Goal: Task Accomplishment & Management: Use online tool/utility

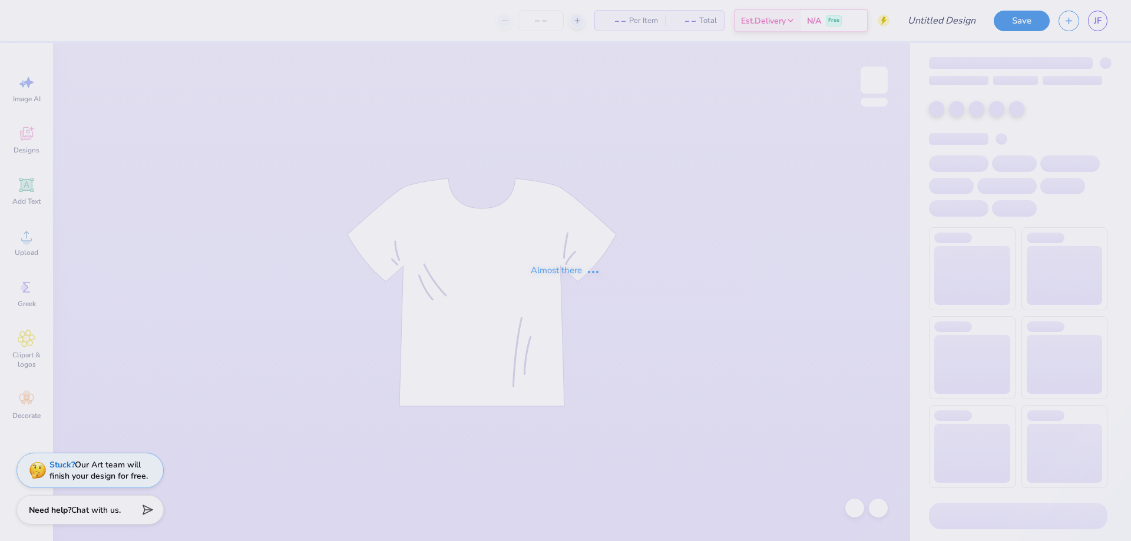
type input "design 3"
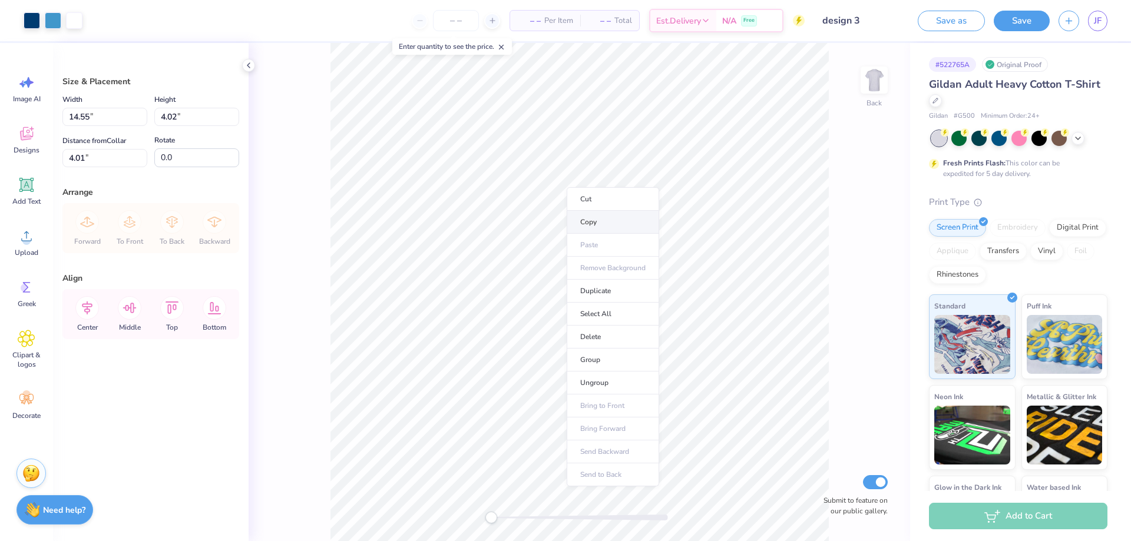
click at [628, 219] on li "Copy" at bounding box center [613, 222] width 92 height 23
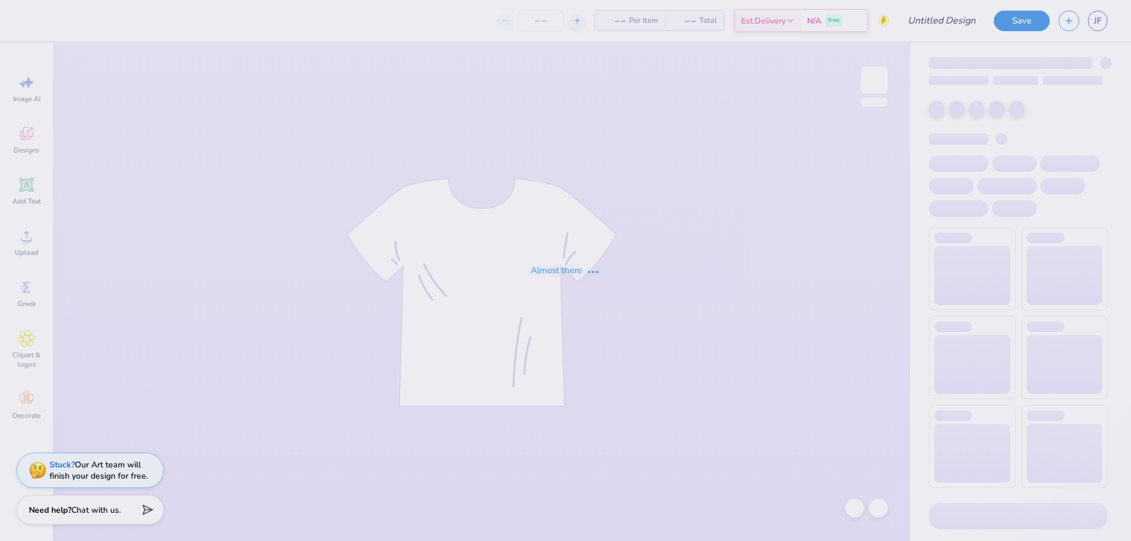
type input "Design 1"
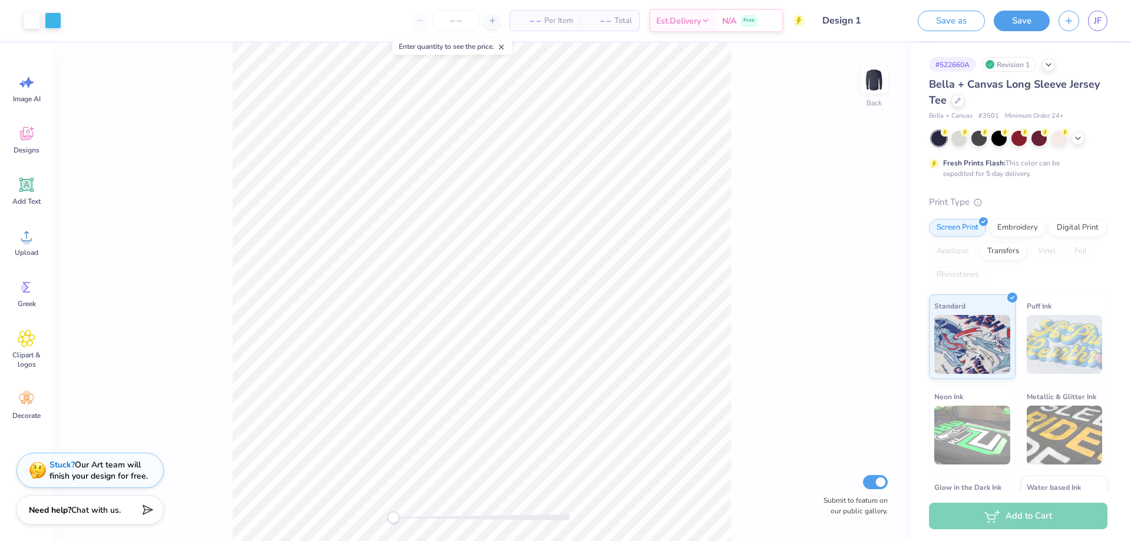
click at [740, 497] on div "Back Submit to feature on our public gallery." at bounding box center [481, 292] width 857 height 498
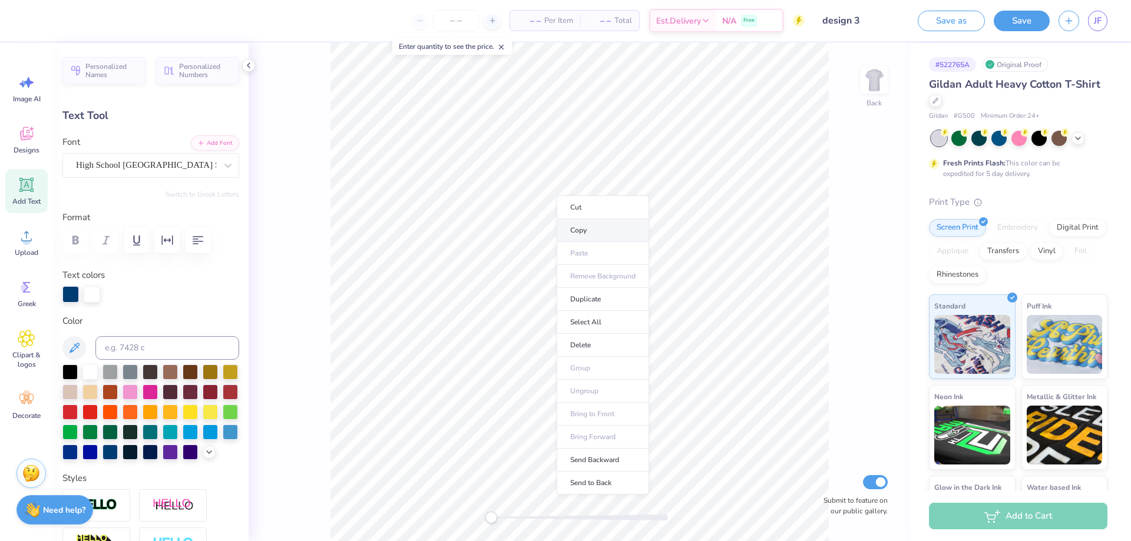
click at [618, 224] on li "Copy" at bounding box center [603, 230] width 92 height 23
click at [607, 293] on li "Paste" at bounding box center [586, 297] width 92 height 23
type input "4.01"
click at [1080, 143] on div at bounding box center [1019, 138] width 176 height 15
click at [1081, 143] on div at bounding box center [1019, 138] width 176 height 15
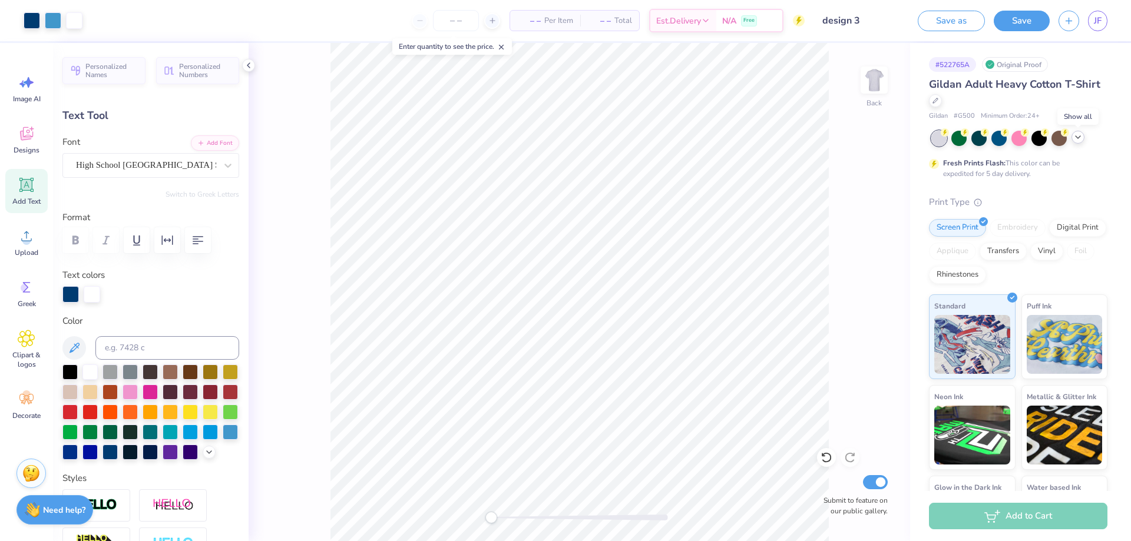
click at [1077, 137] on polyline at bounding box center [1078, 137] width 5 height 2
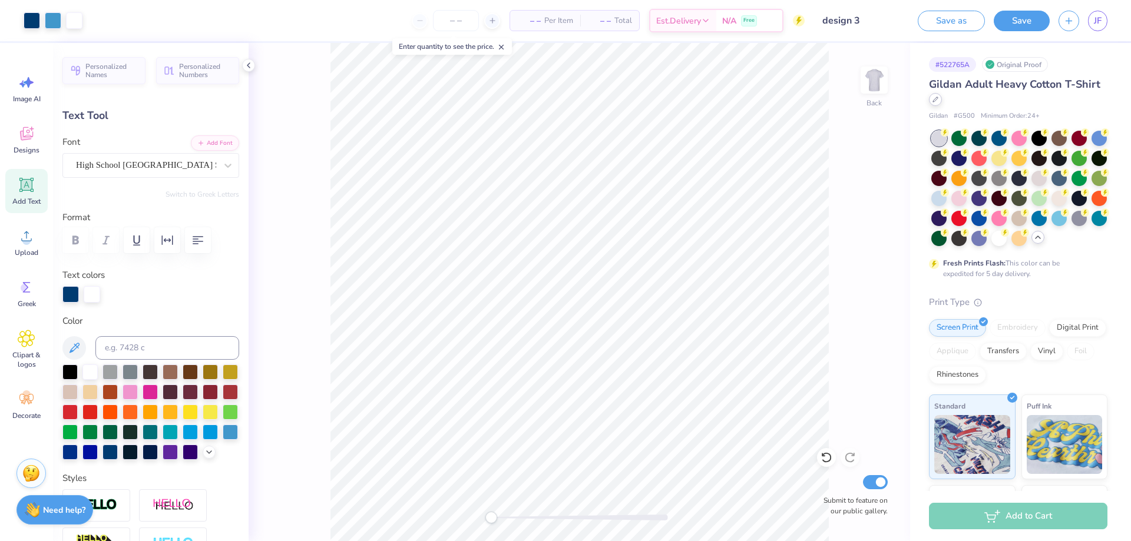
click at [938, 97] on icon at bounding box center [935, 100] width 6 height 6
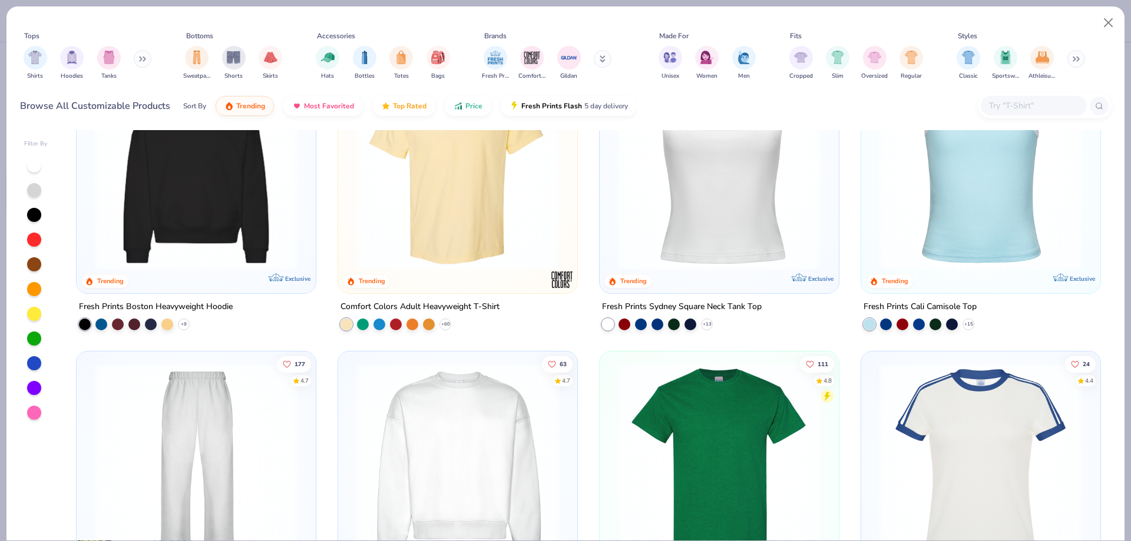
scroll to position [589, 0]
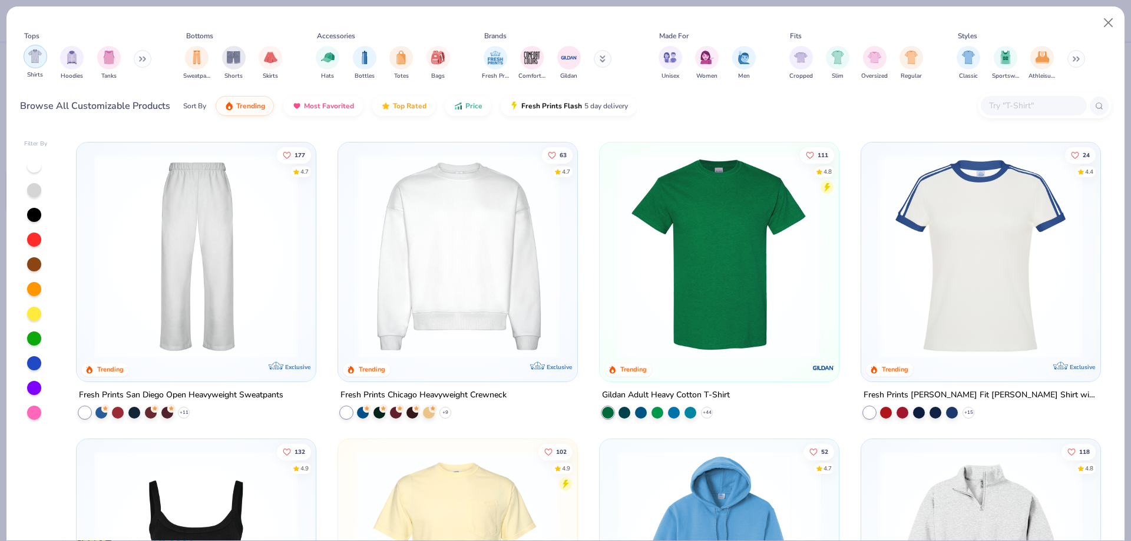
click at [28, 65] on div "filter for Shirts" at bounding box center [36, 57] width 24 height 24
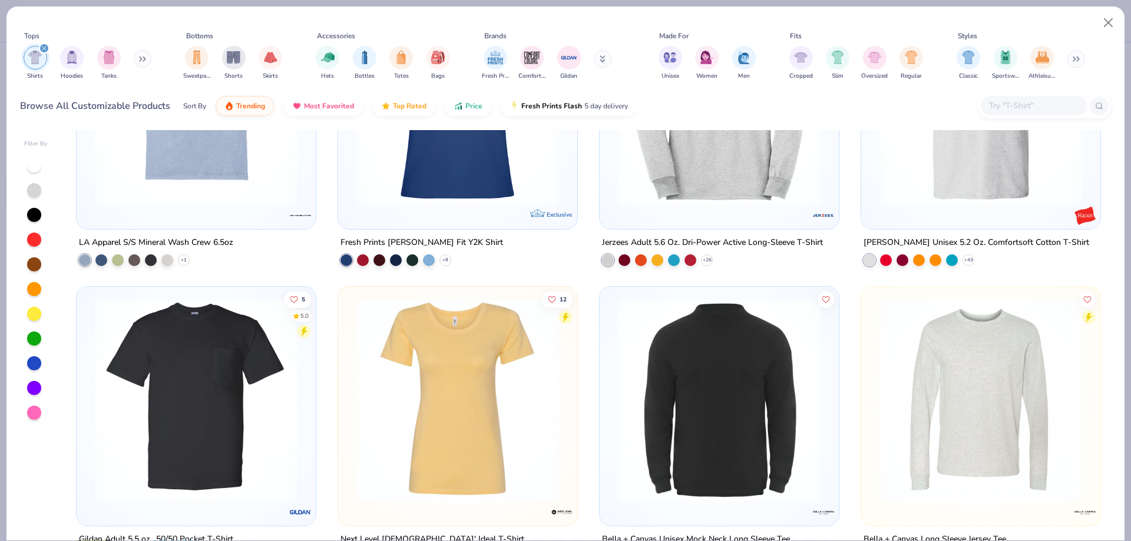
scroll to position [2003, 0]
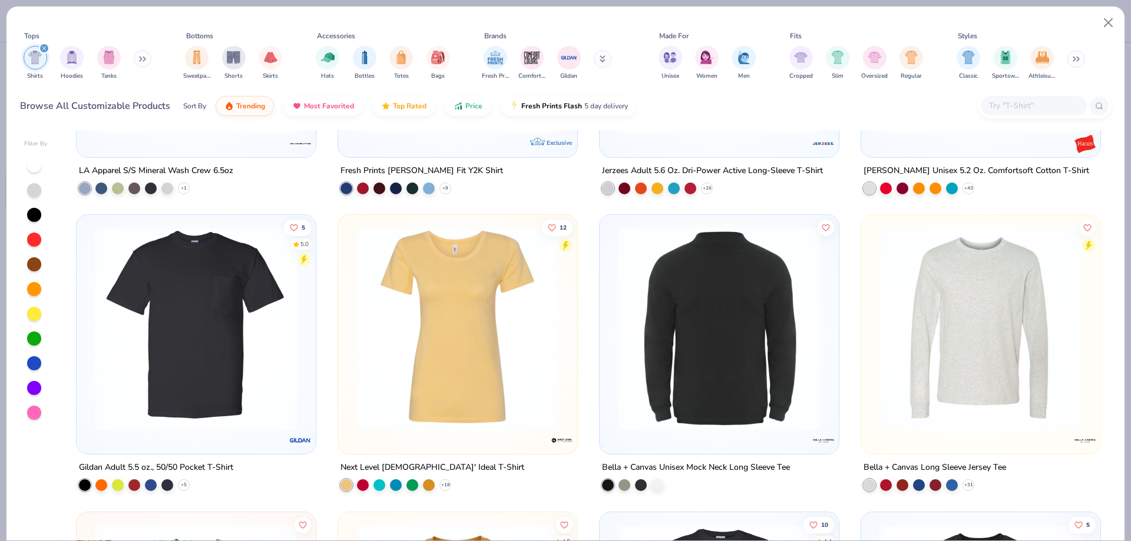
click at [995, 402] on img at bounding box center [981, 329] width 216 height 204
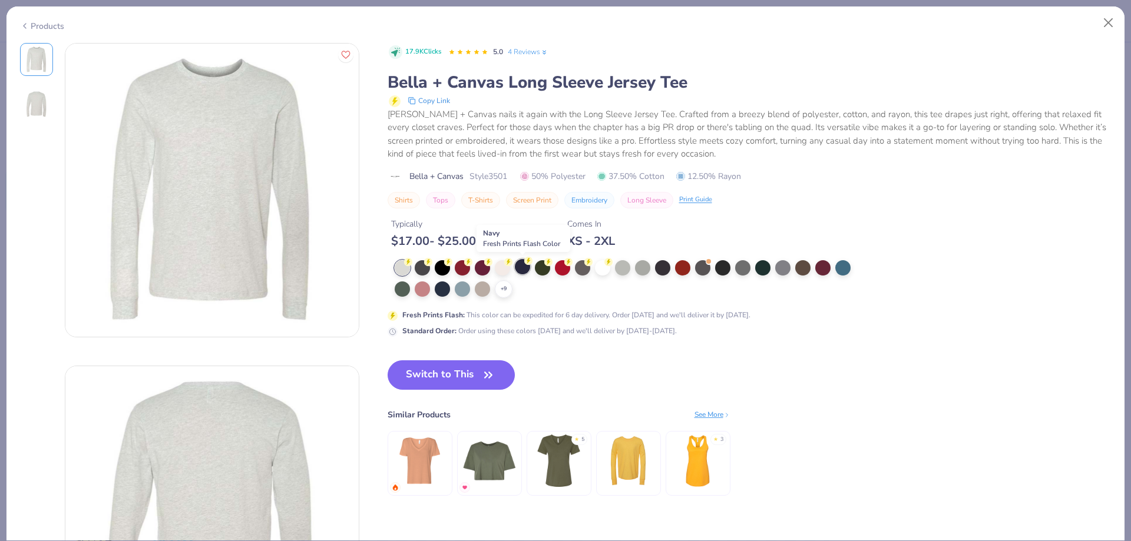
click at [518, 270] on div at bounding box center [522, 266] width 15 height 15
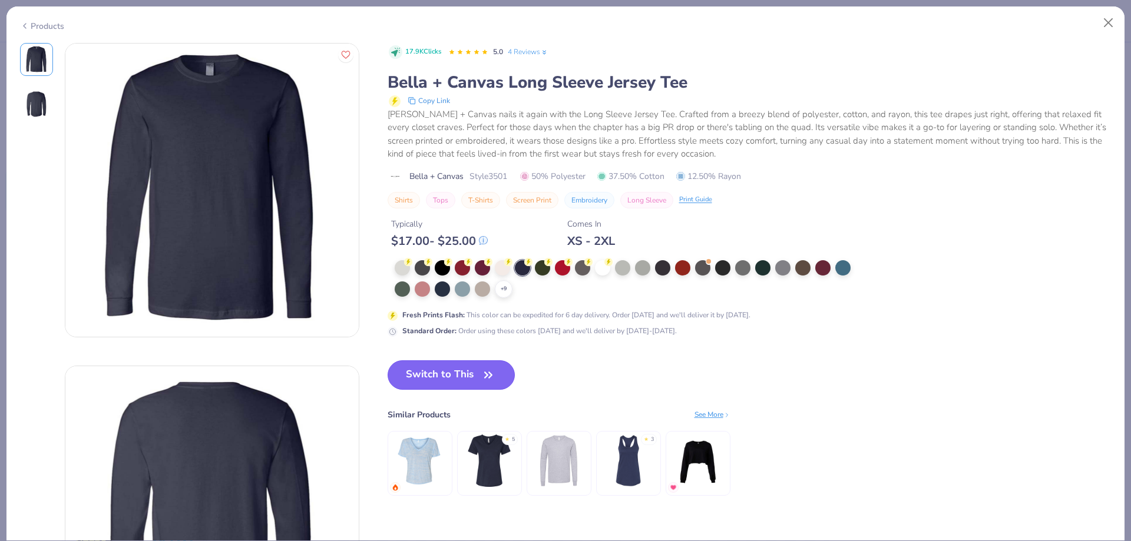
click at [468, 383] on button "Switch to This" at bounding box center [452, 374] width 128 height 29
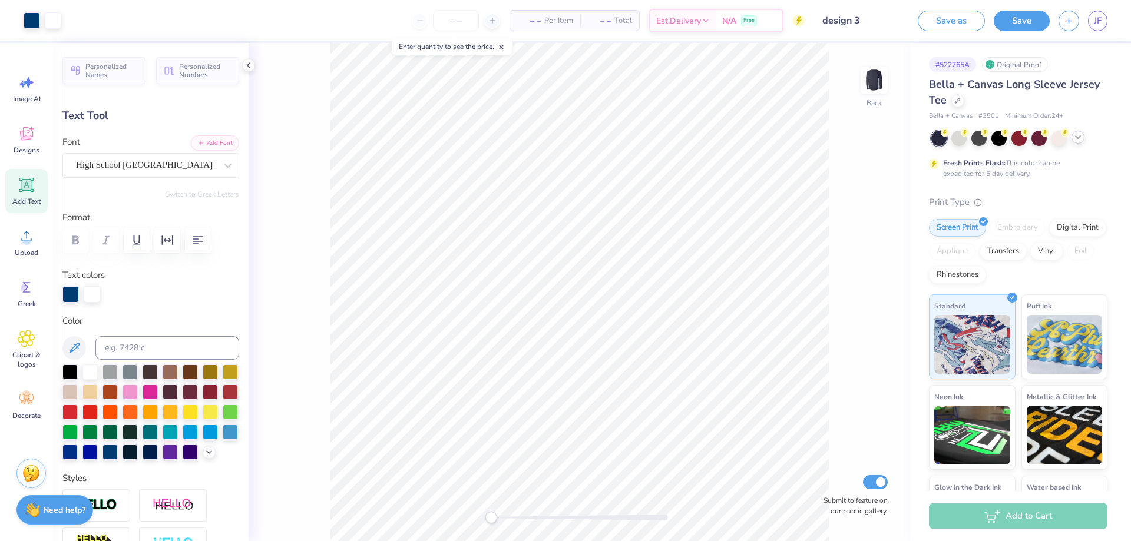
type input "13.09"
type input "3.50"
type input "4.06"
click at [204, 456] on icon at bounding box center [208, 450] width 9 height 9
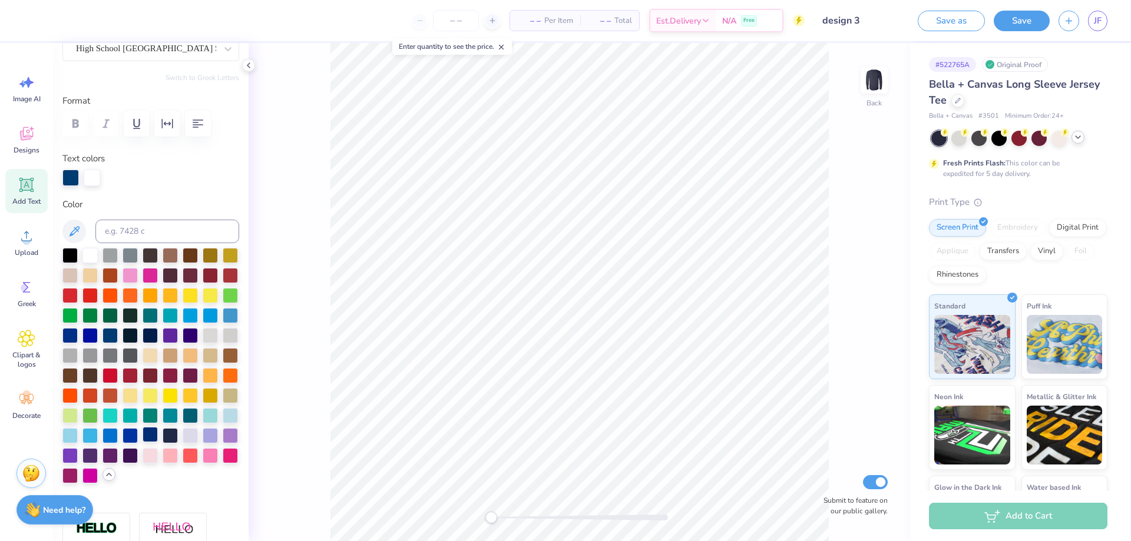
scroll to position [118, 0]
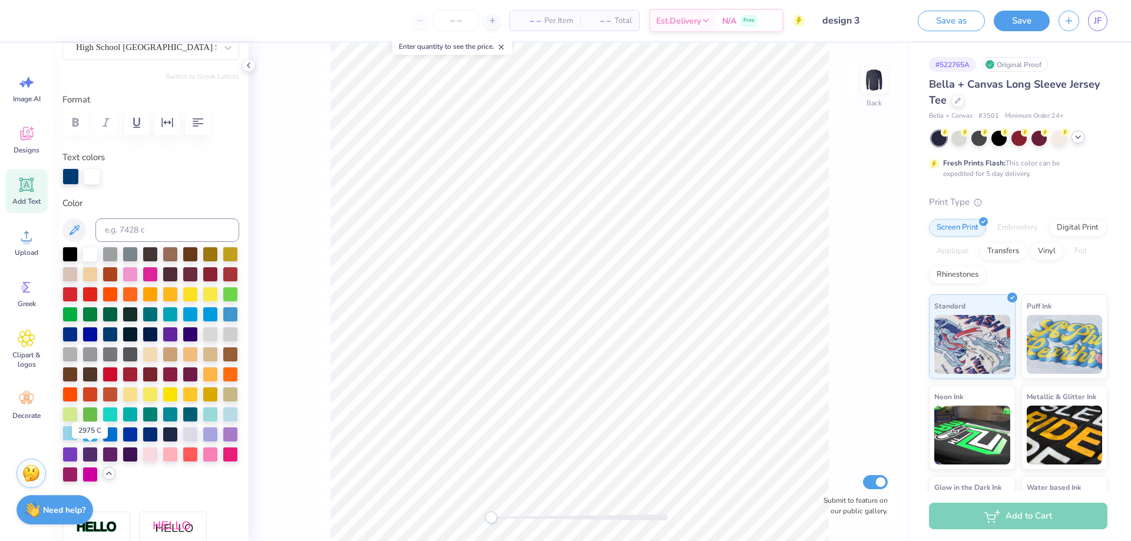
click at [78, 441] on div at bounding box center [69, 433] width 15 height 15
click at [833, 123] on div "Back Submit to feature on our public gallery." at bounding box center [579, 292] width 661 height 498
type input "13.02"
type input "3.48"
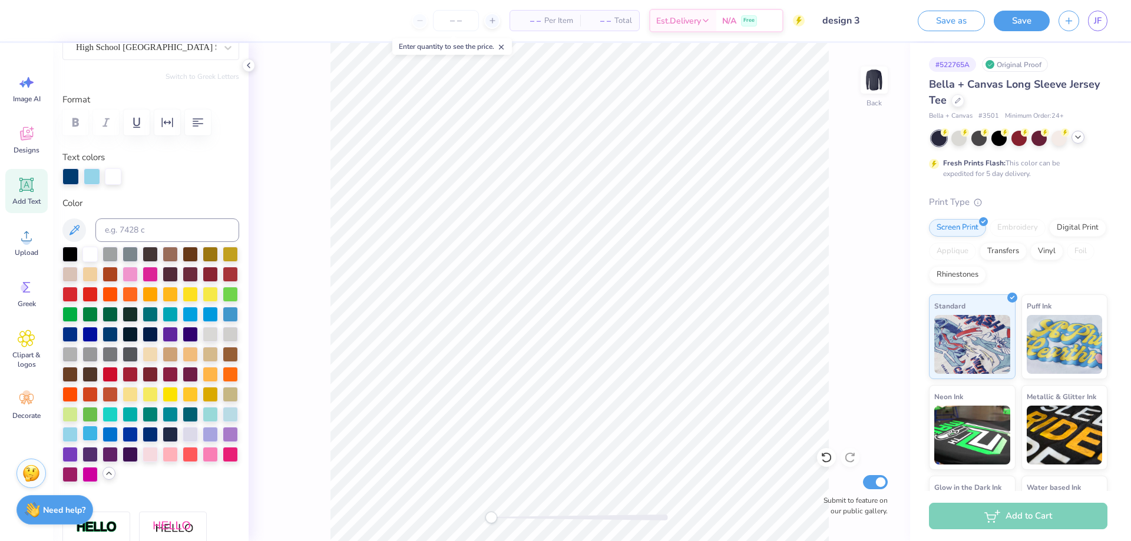
click at [98, 441] on div at bounding box center [89, 433] width 15 height 15
click at [183, 321] on div at bounding box center [190, 313] width 15 height 15
click at [282, 259] on div "Back Submit to feature on our public gallery." at bounding box center [579, 292] width 661 height 498
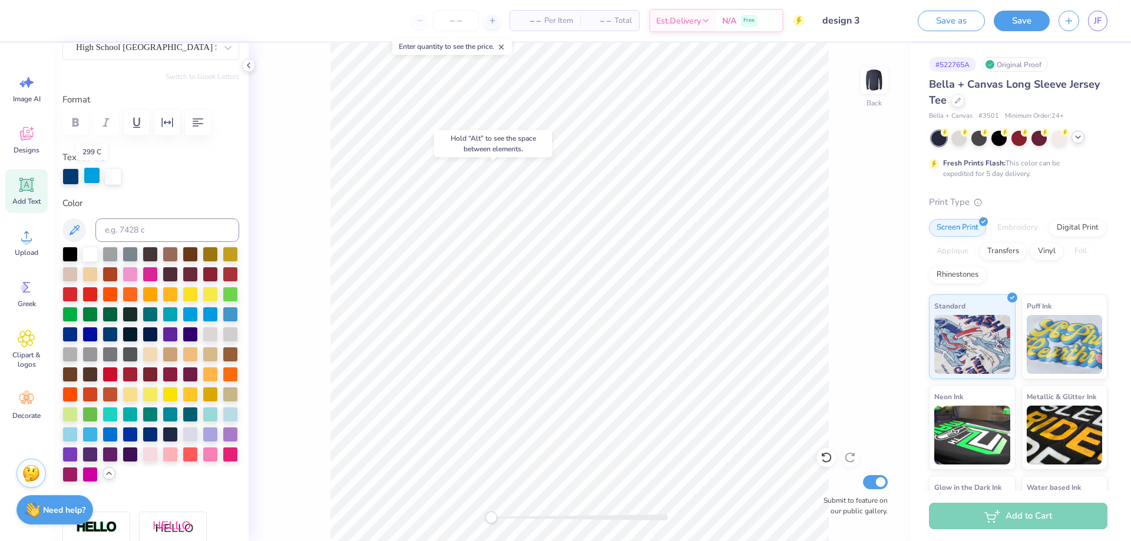
click at [94, 178] on div at bounding box center [92, 175] width 16 height 16
click at [183, 321] on div at bounding box center [190, 313] width 15 height 15
click at [66, 175] on div at bounding box center [70, 175] width 16 height 16
click at [78, 441] on div at bounding box center [69, 433] width 15 height 15
click at [90, 254] on div at bounding box center [89, 253] width 15 height 15
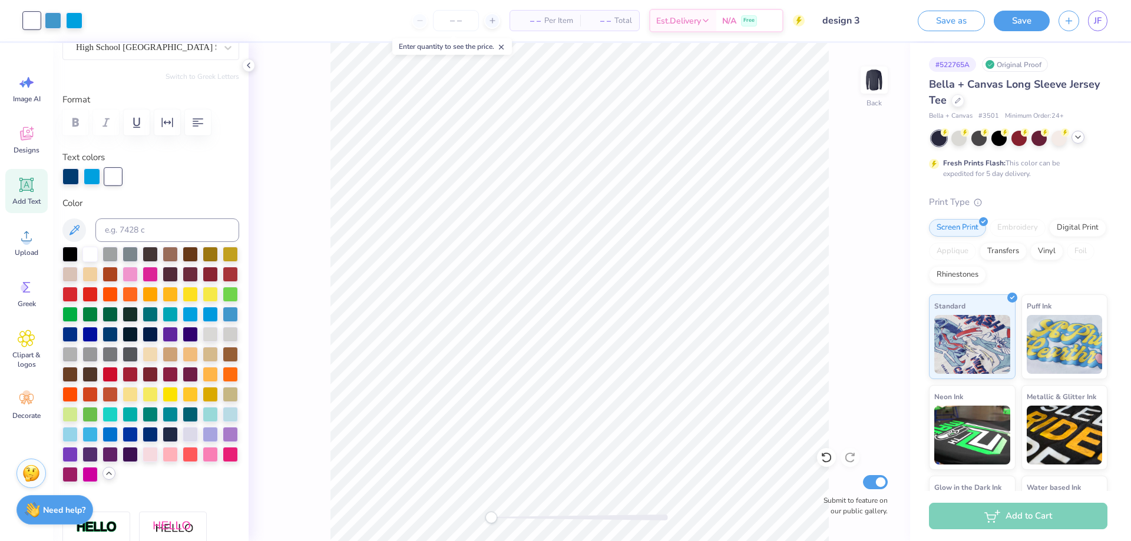
type input "4.19"
click at [85, 257] on div at bounding box center [89, 253] width 15 height 15
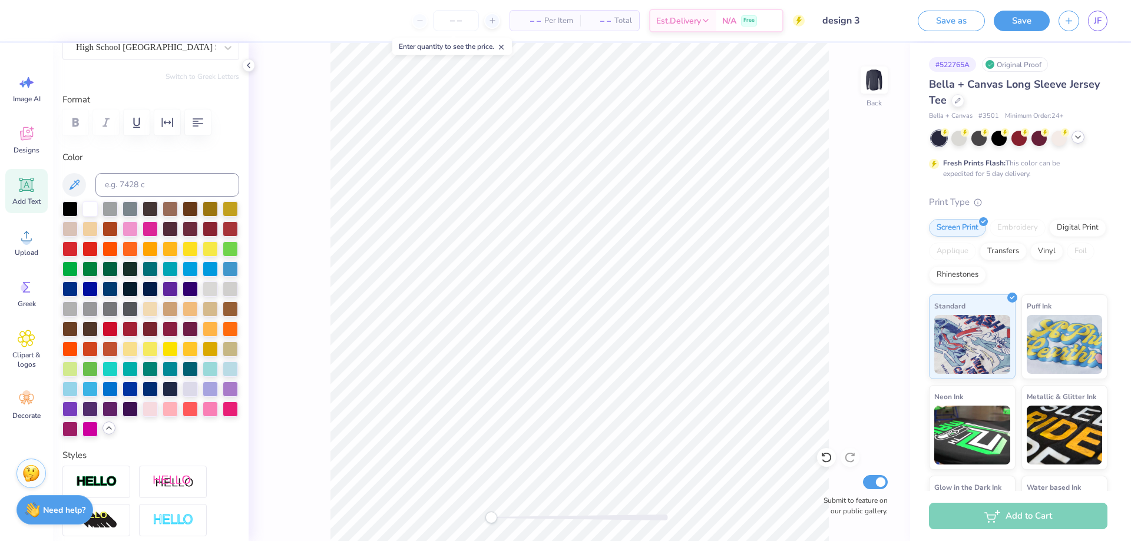
scroll to position [10, 4]
click at [223, 296] on div at bounding box center [230, 287] width 15 height 15
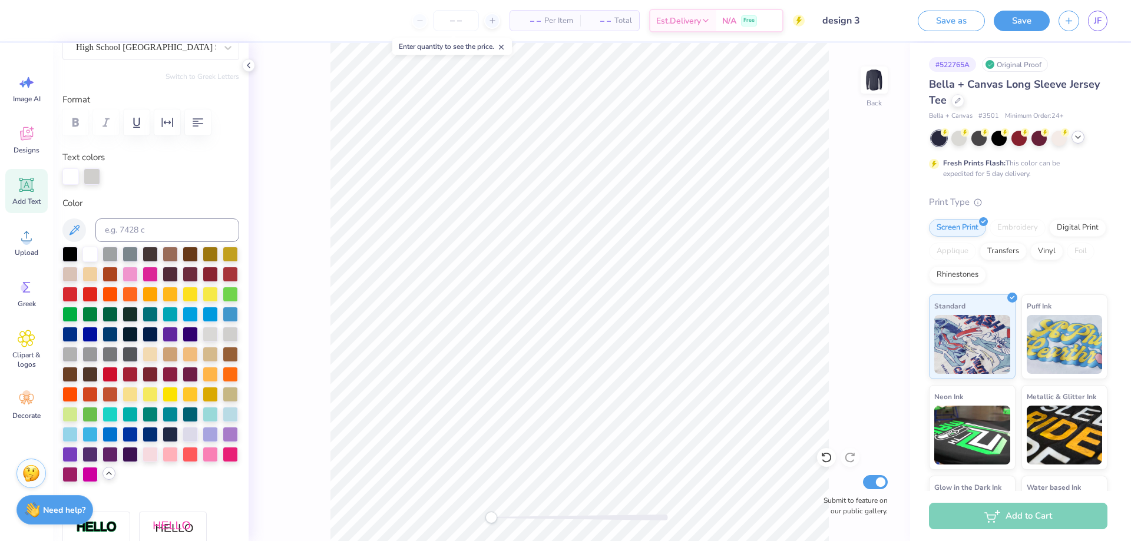
scroll to position [10, 1]
click at [98, 334] on div at bounding box center [89, 333] width 15 height 15
click at [285, 222] on div "Back Submit to feature on our public gallery." at bounding box center [579, 292] width 661 height 498
click at [98, 441] on div at bounding box center [89, 433] width 15 height 15
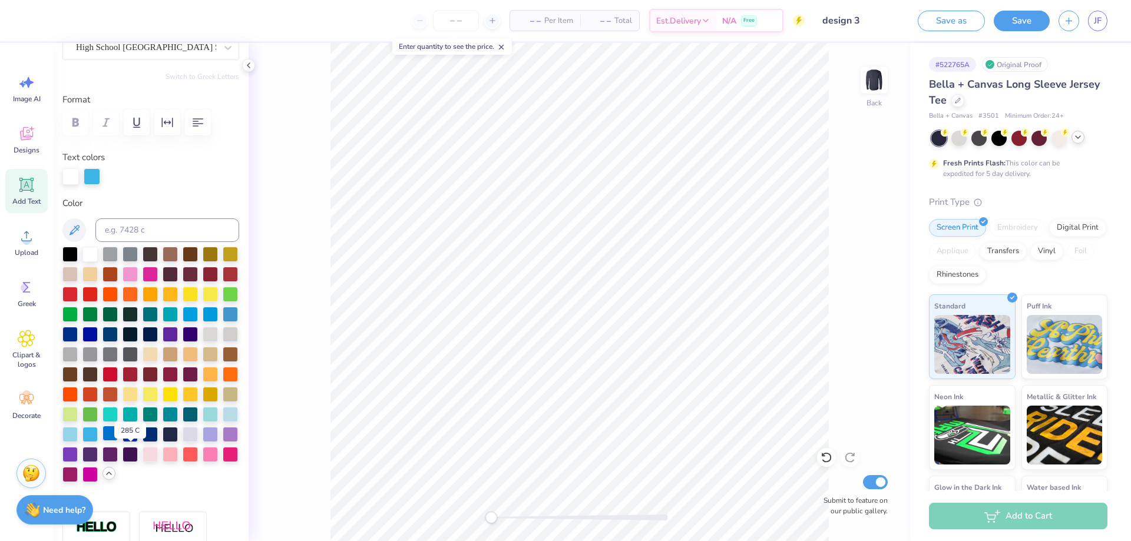
click at [118, 441] on div at bounding box center [109, 433] width 15 height 15
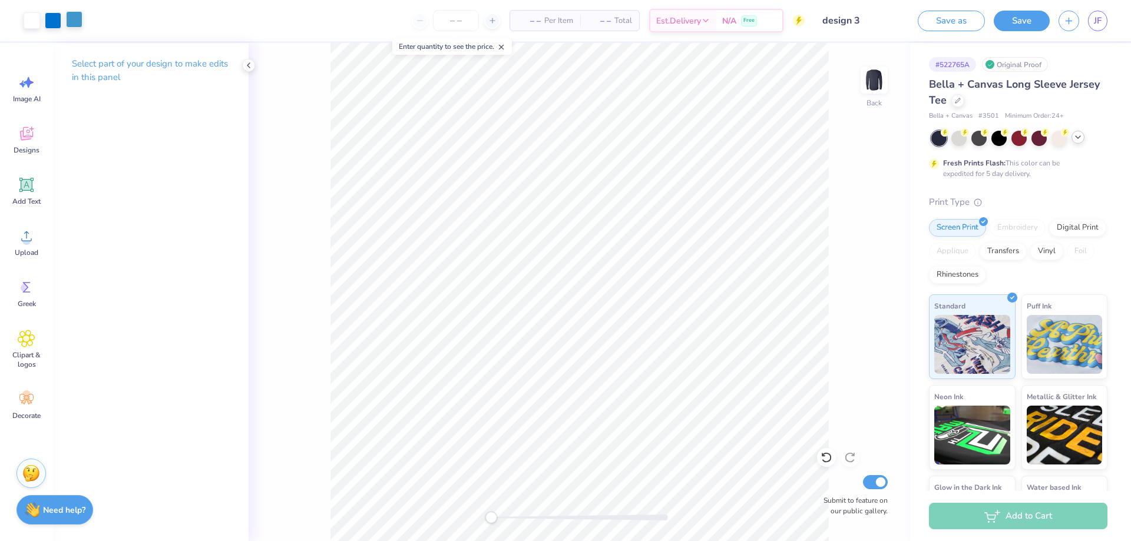
click at [75, 24] on div at bounding box center [74, 19] width 16 height 16
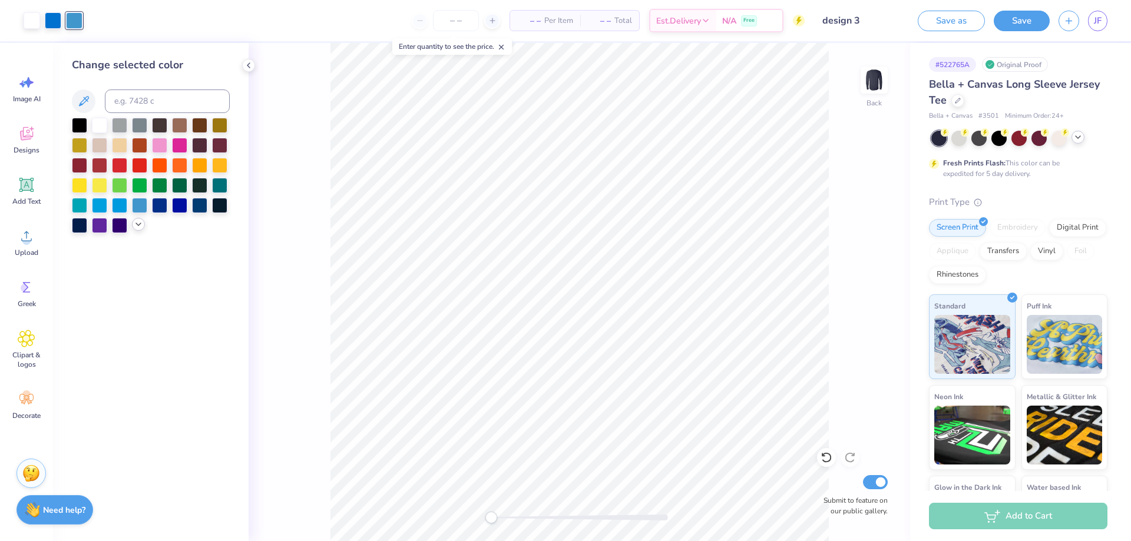
click at [141, 224] on icon at bounding box center [138, 224] width 9 height 9
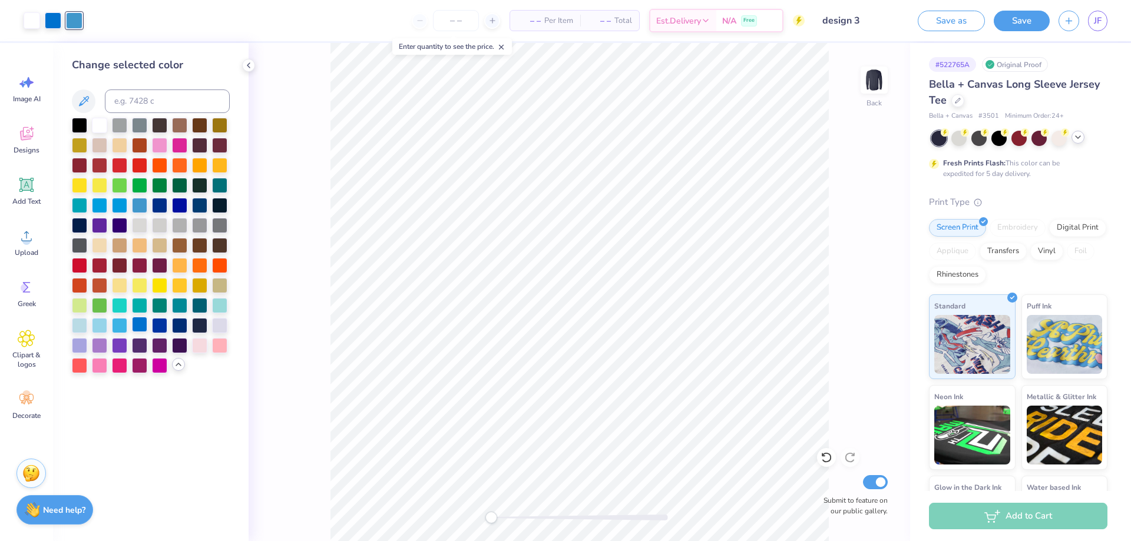
click at [136, 329] on div at bounding box center [139, 324] width 15 height 15
click at [309, 275] on div "Back Submit to feature on our public gallery." at bounding box center [579, 292] width 661 height 498
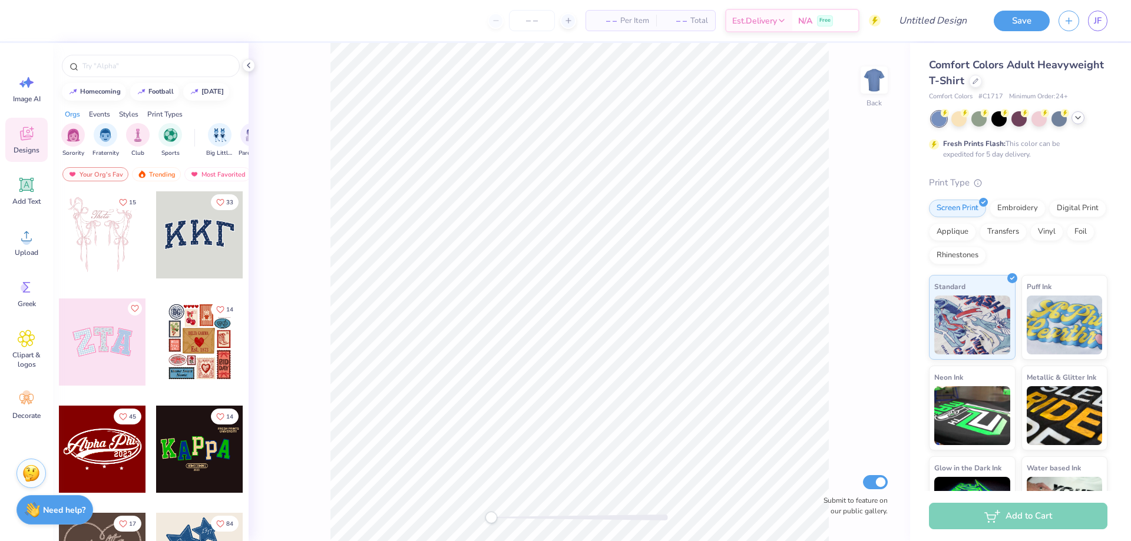
click at [1076, 118] on icon at bounding box center [1077, 117] width 9 height 9
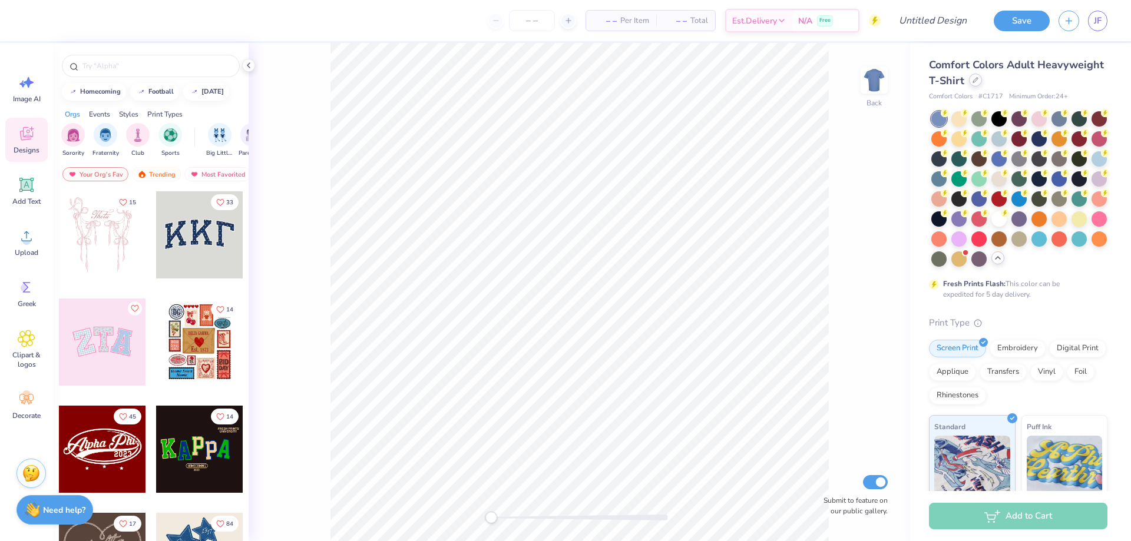
click at [978, 78] on icon at bounding box center [975, 80] width 6 height 6
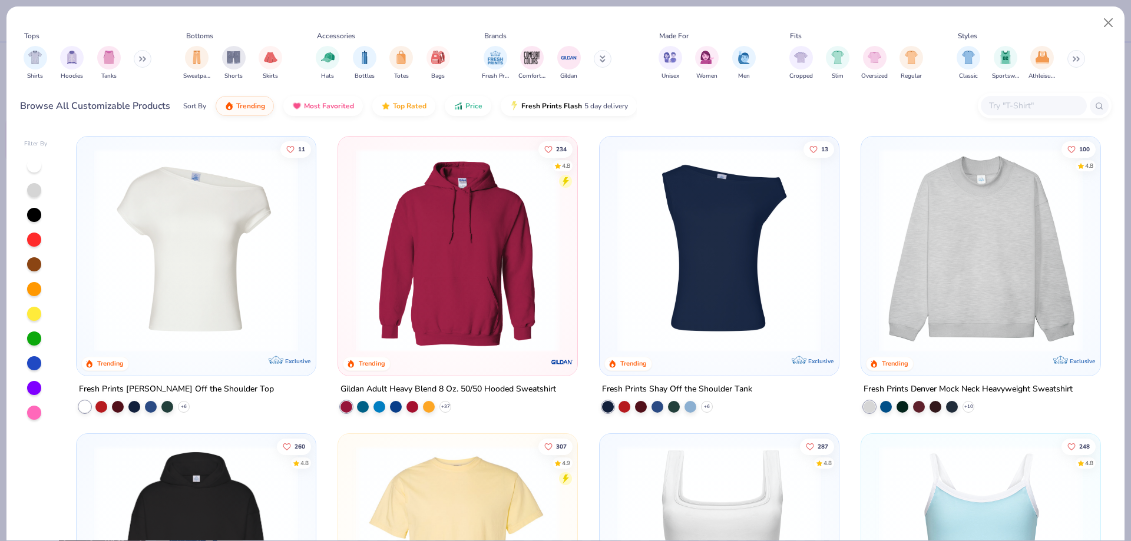
click at [133, 58] on div "Shirts Hoodies Tanks" at bounding box center [87, 63] width 135 height 44
click at [138, 58] on button at bounding box center [143, 59] width 18 height 18
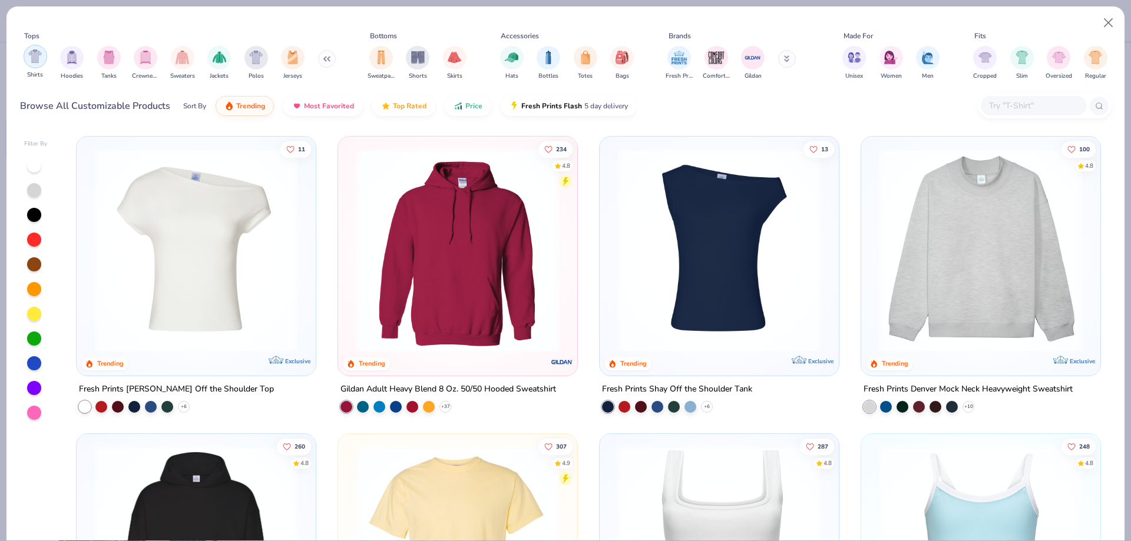
click at [39, 65] on div "filter for Shirts" at bounding box center [36, 57] width 24 height 24
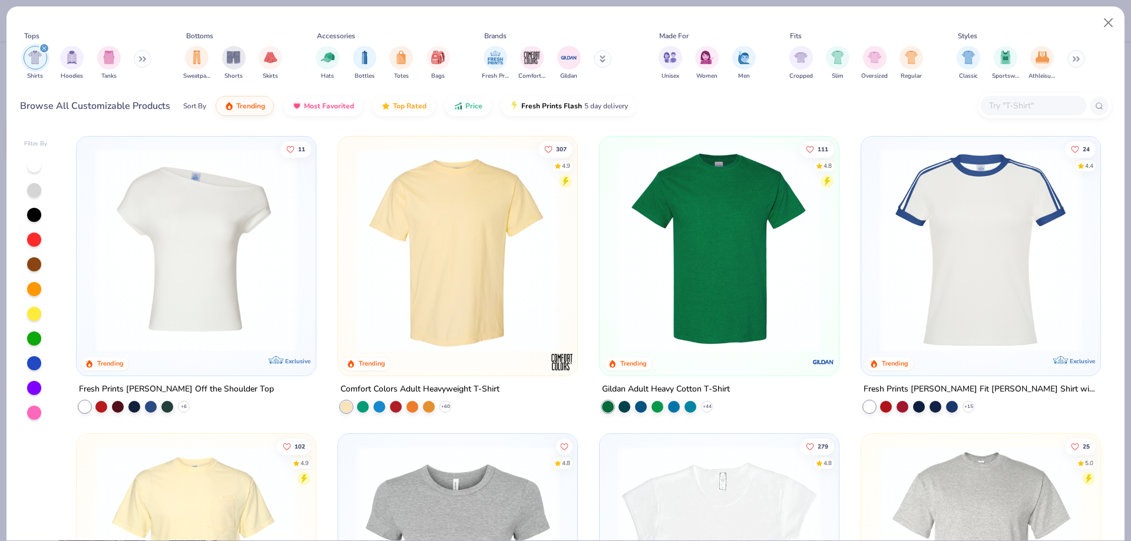
click at [145, 59] on icon at bounding box center [142, 59] width 7 height 6
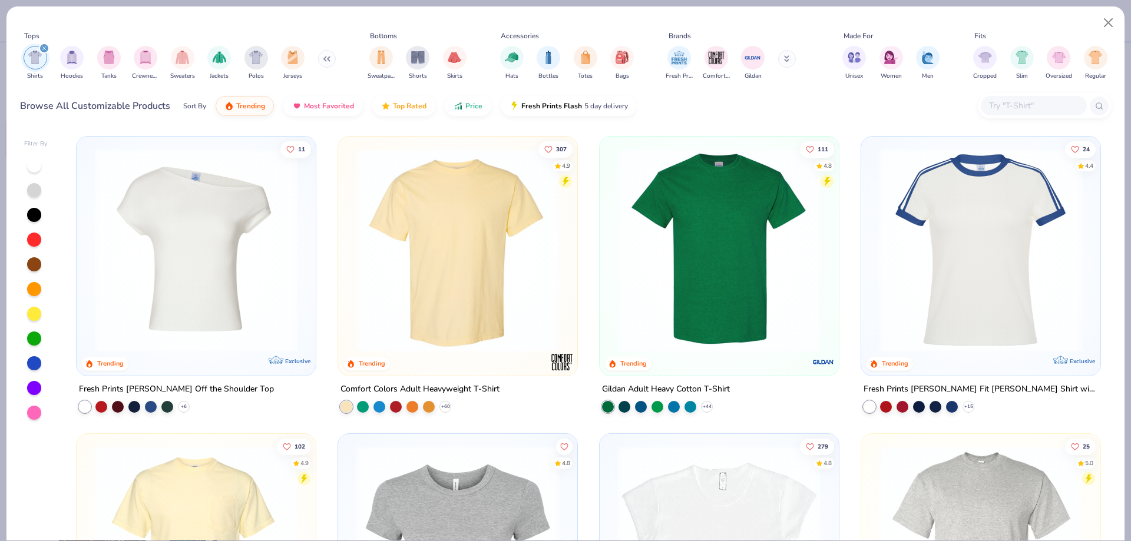
click at [321, 53] on button at bounding box center [327, 59] width 18 height 18
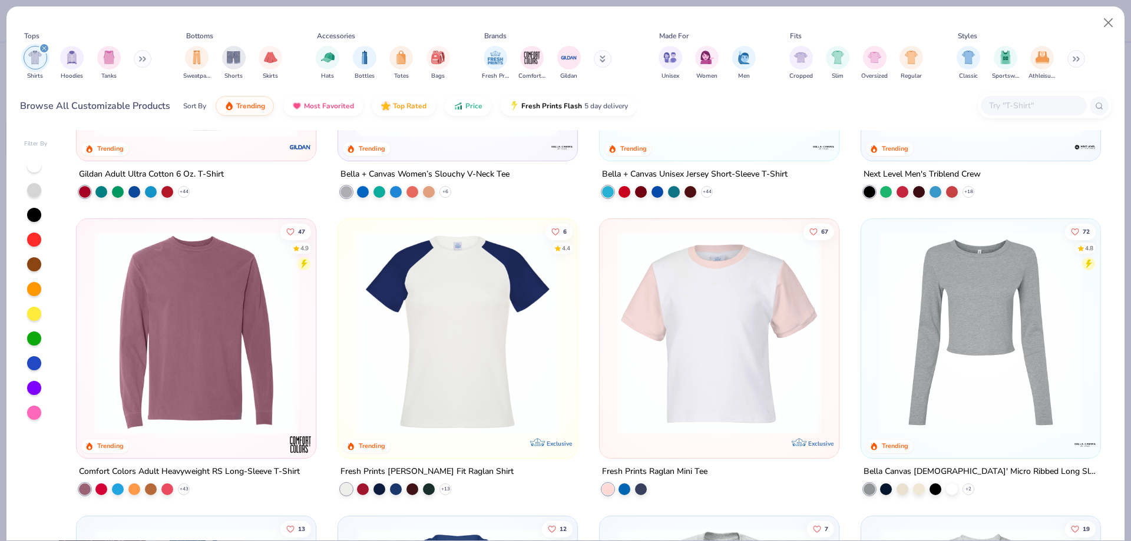
scroll to position [1414, 0]
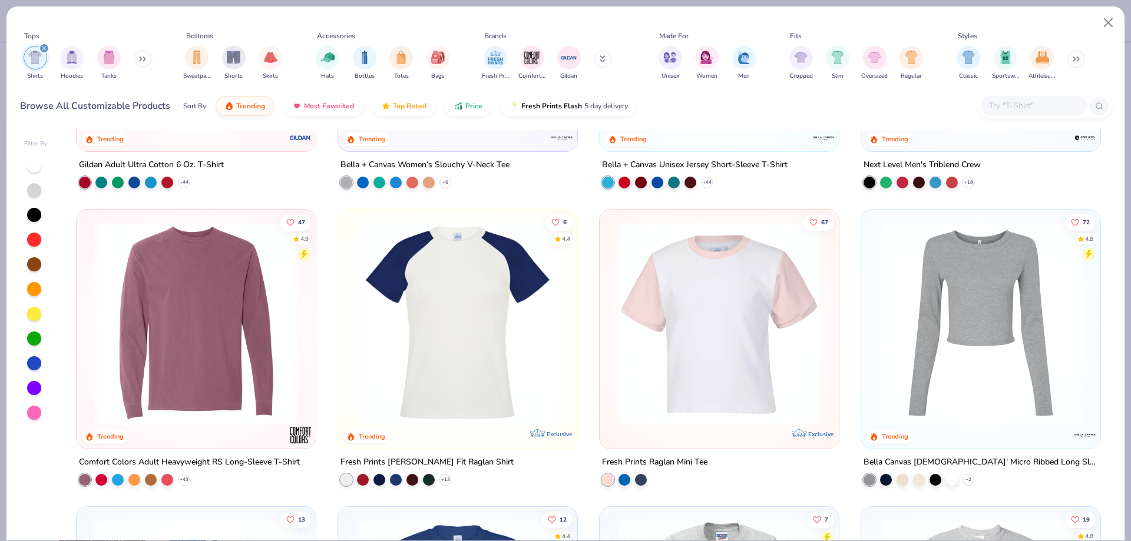
click at [200, 356] on img at bounding box center [196, 323] width 216 height 204
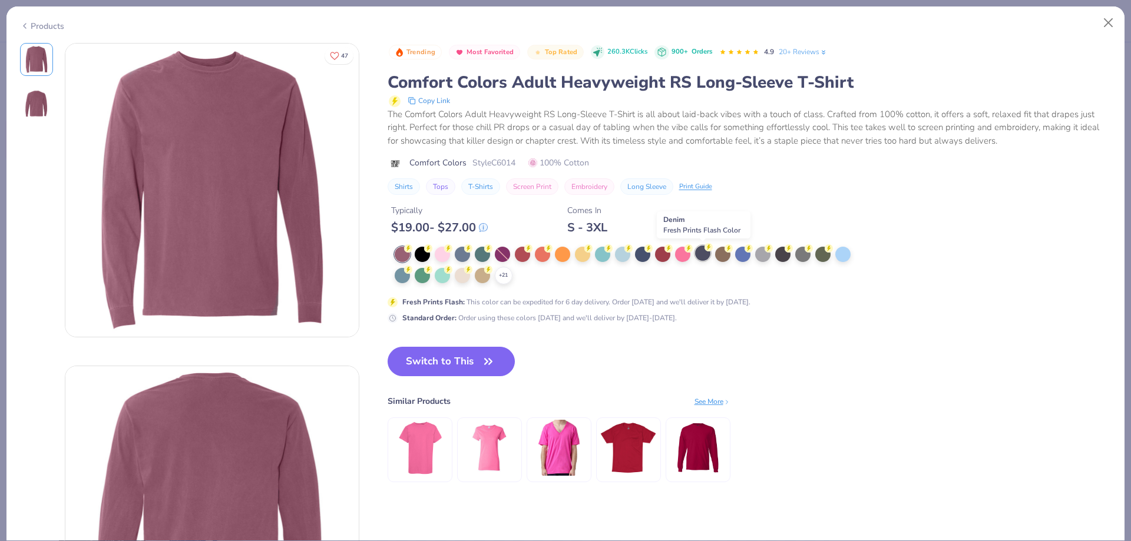
click at [703, 256] on div at bounding box center [702, 253] width 15 height 15
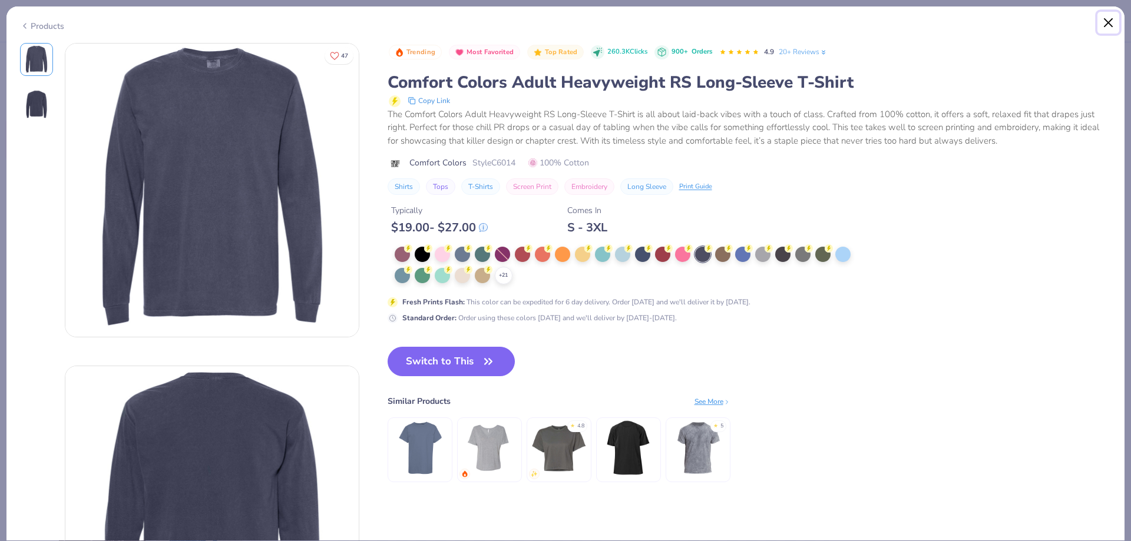
click at [1106, 21] on button "Close" at bounding box center [1108, 23] width 22 height 22
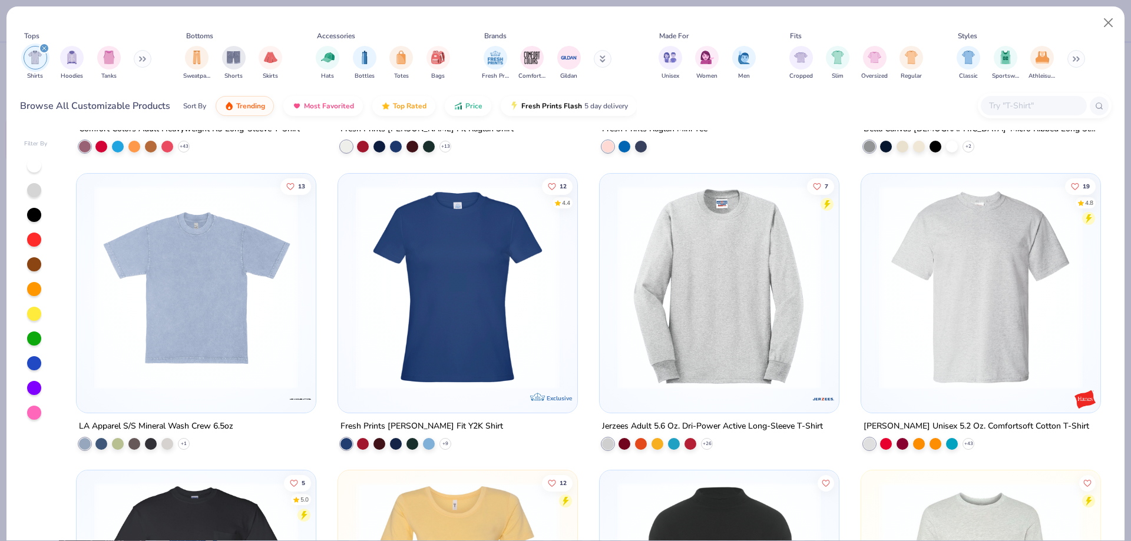
scroll to position [1767, 0]
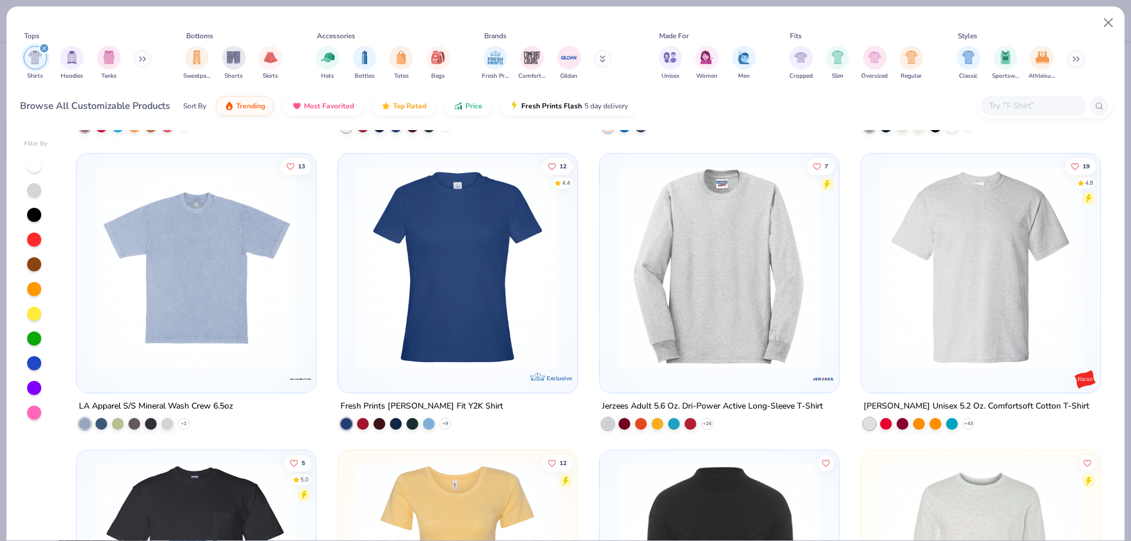
click at [779, 244] on img at bounding box center [719, 267] width 216 height 204
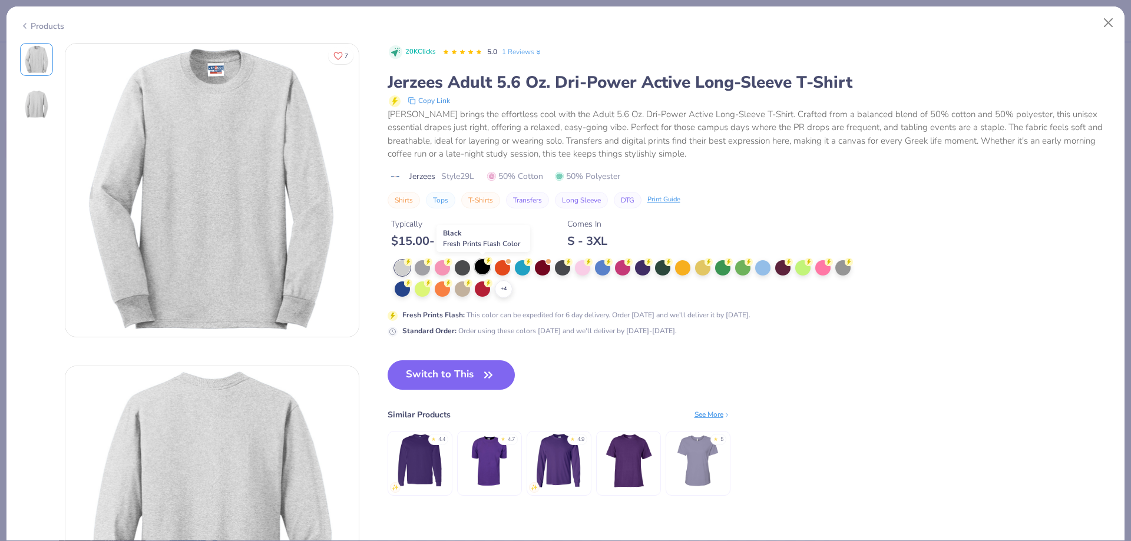
click at [482, 265] on div at bounding box center [482, 266] width 15 height 15
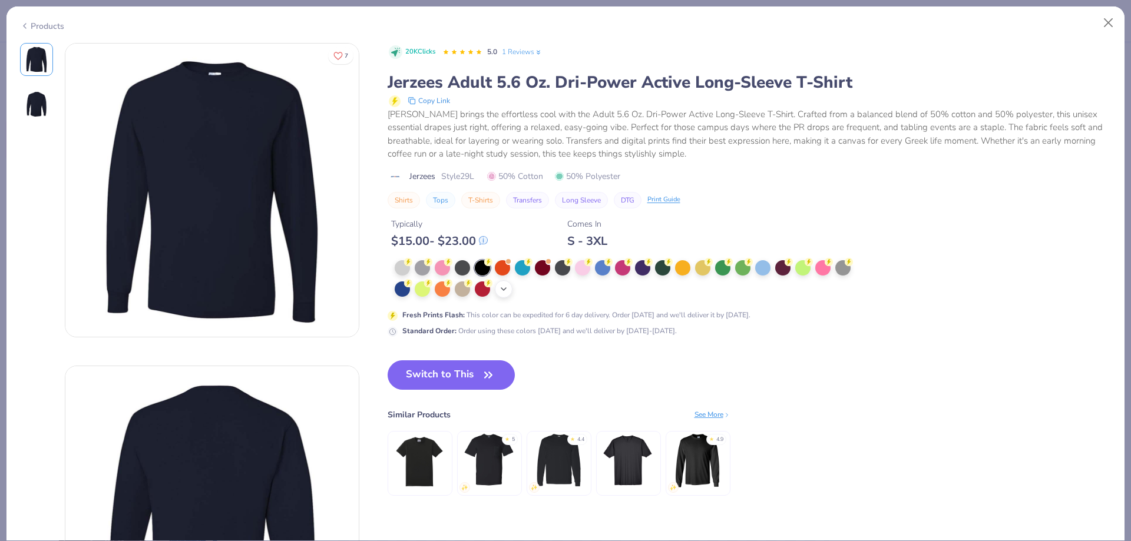
click at [510, 287] on div "+ 4" at bounding box center [504, 289] width 18 height 18
click at [567, 292] on div at bounding box center [562, 287] width 15 height 15
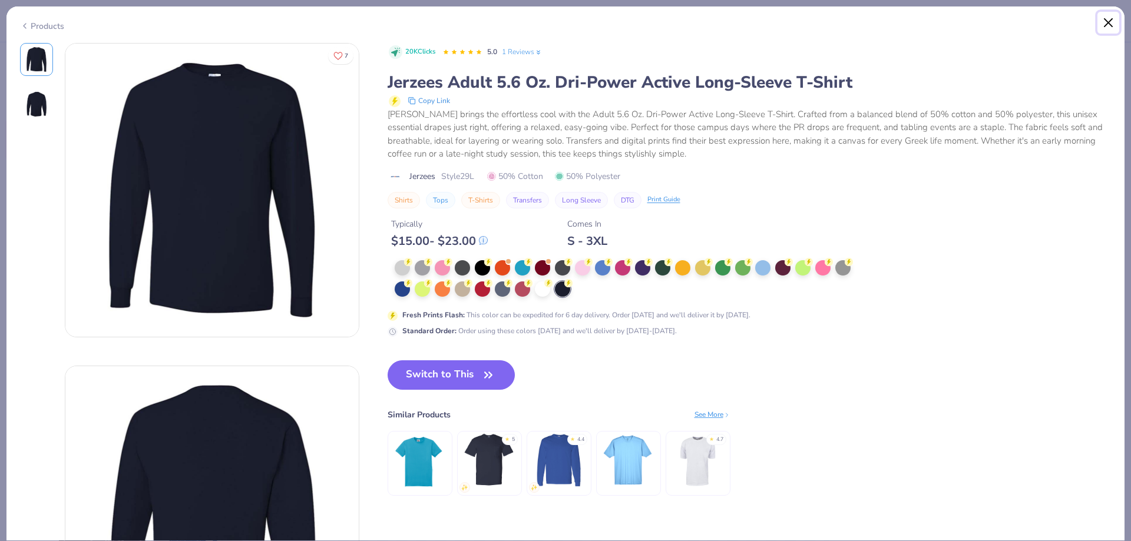
click at [1111, 25] on button "Close" at bounding box center [1108, 23] width 22 height 22
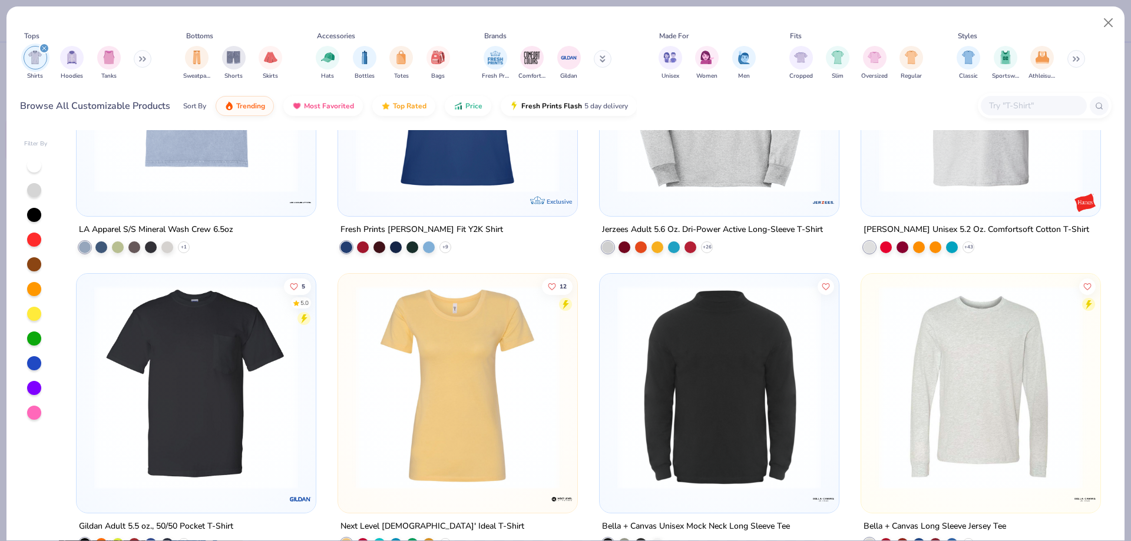
scroll to position [2003, 0]
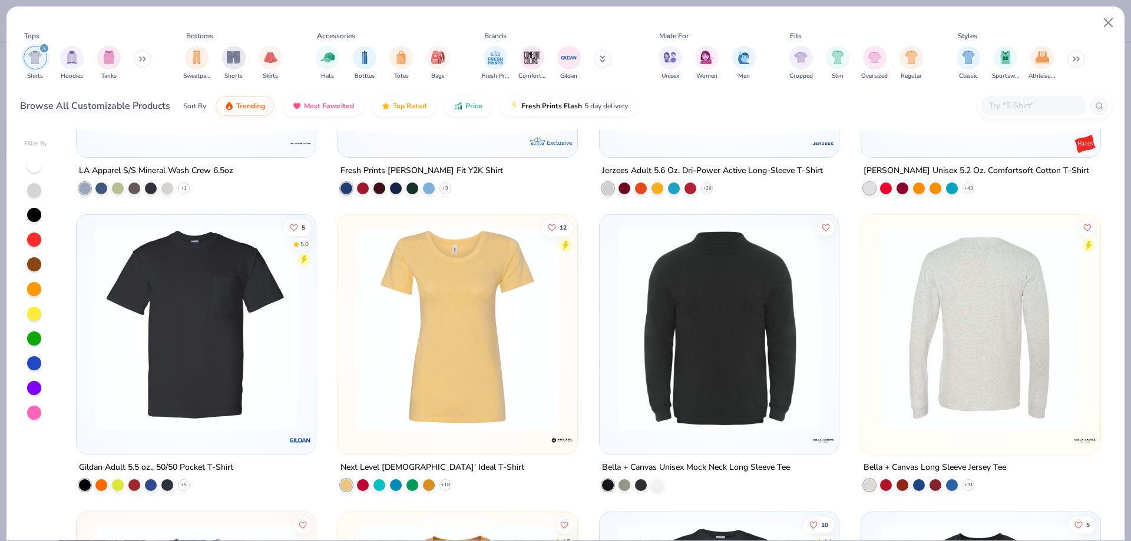
click at [977, 353] on div at bounding box center [980, 329] width 646 height 204
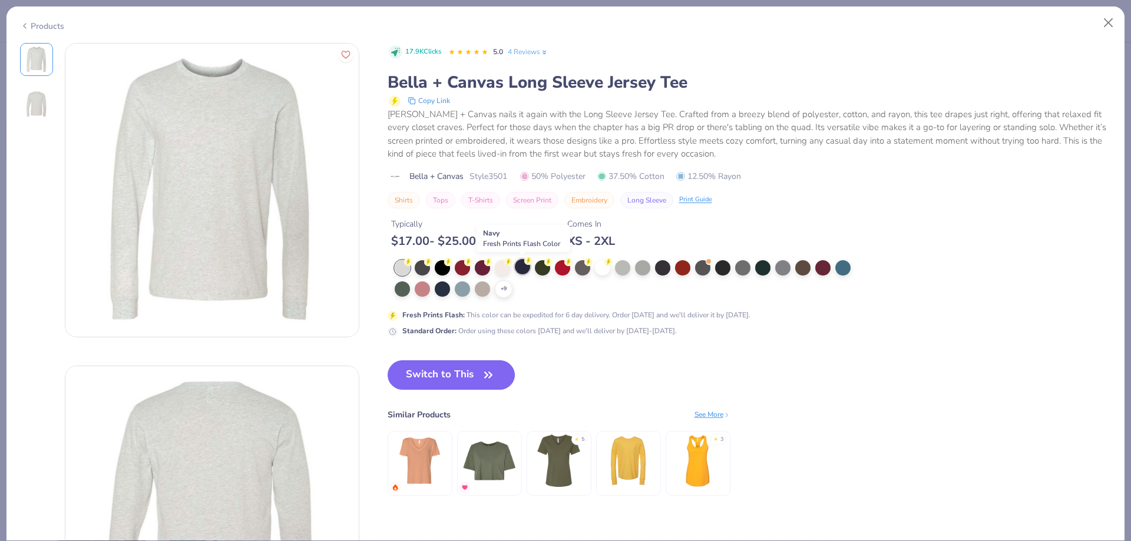
click at [520, 271] on div at bounding box center [522, 266] width 15 height 15
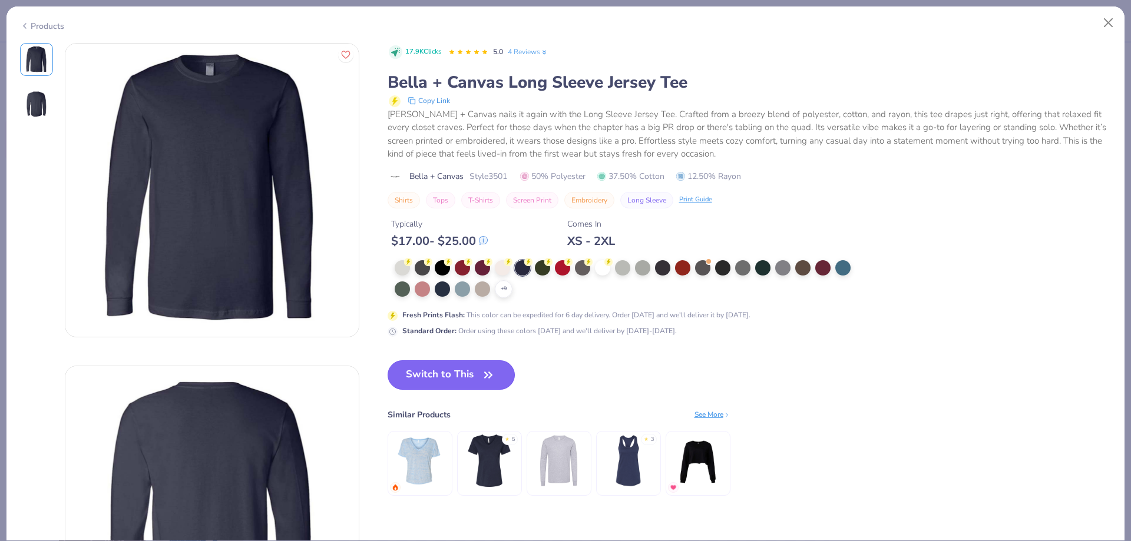
click at [472, 383] on button "Switch to This" at bounding box center [452, 374] width 128 height 29
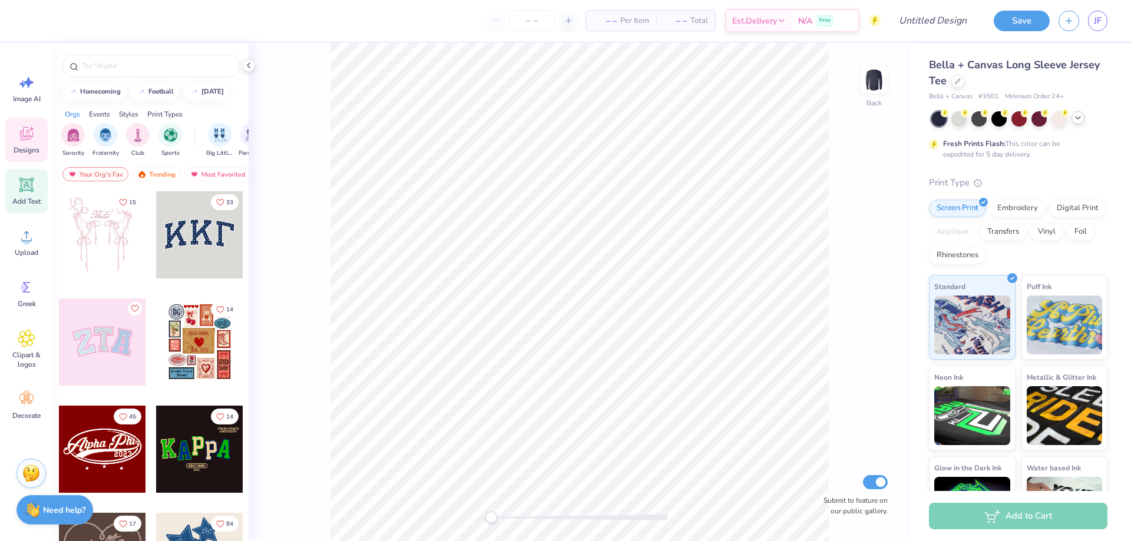
click at [32, 178] on icon at bounding box center [26, 185] width 14 height 14
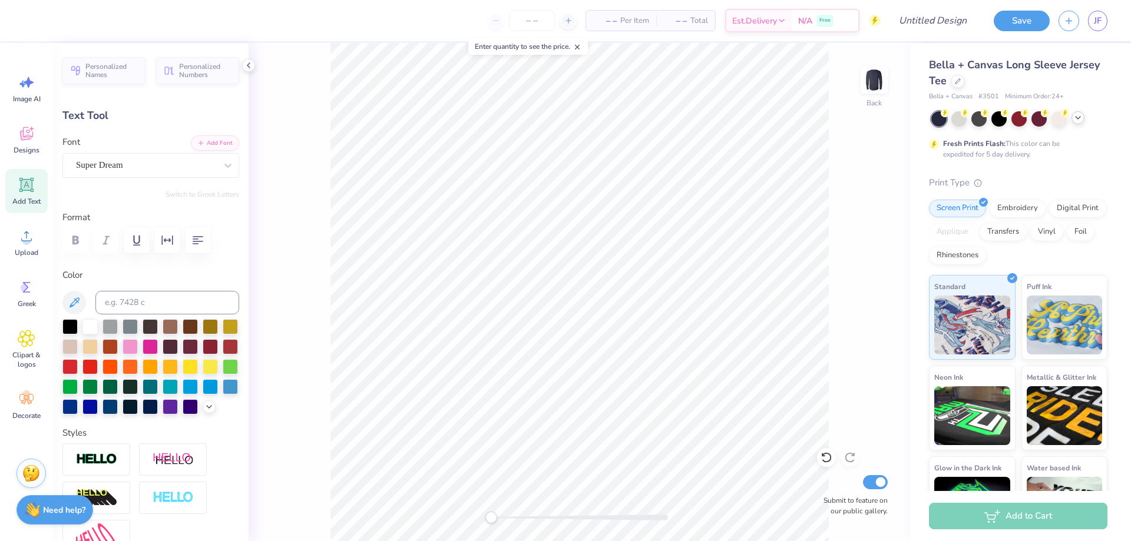
scroll to position [10, 1]
